Goal: Task Accomplishment & Management: Use online tool/utility

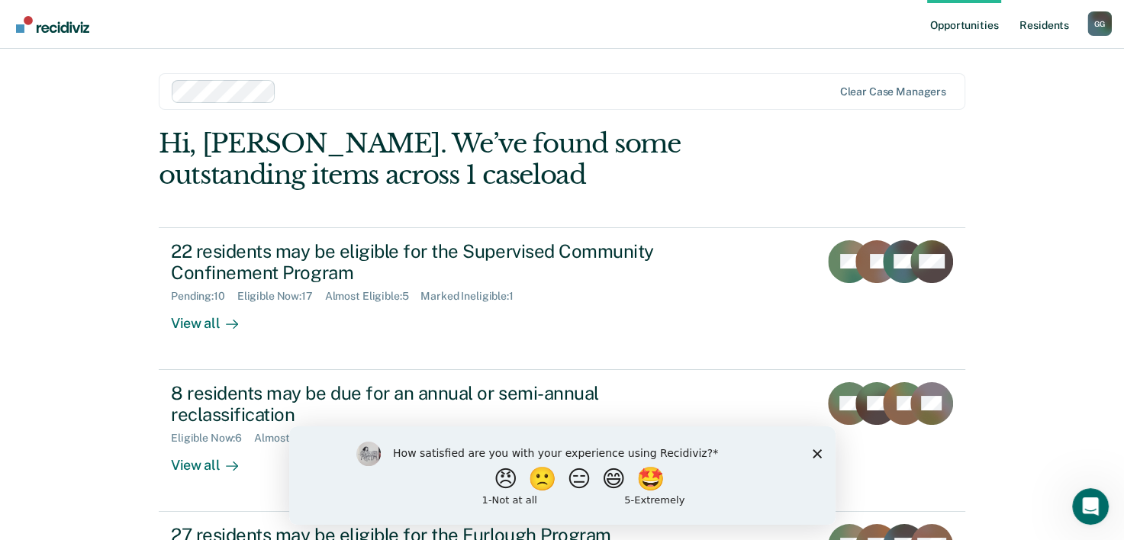
click at [1046, 24] on link "Resident s" at bounding box center [1044, 24] width 56 height 49
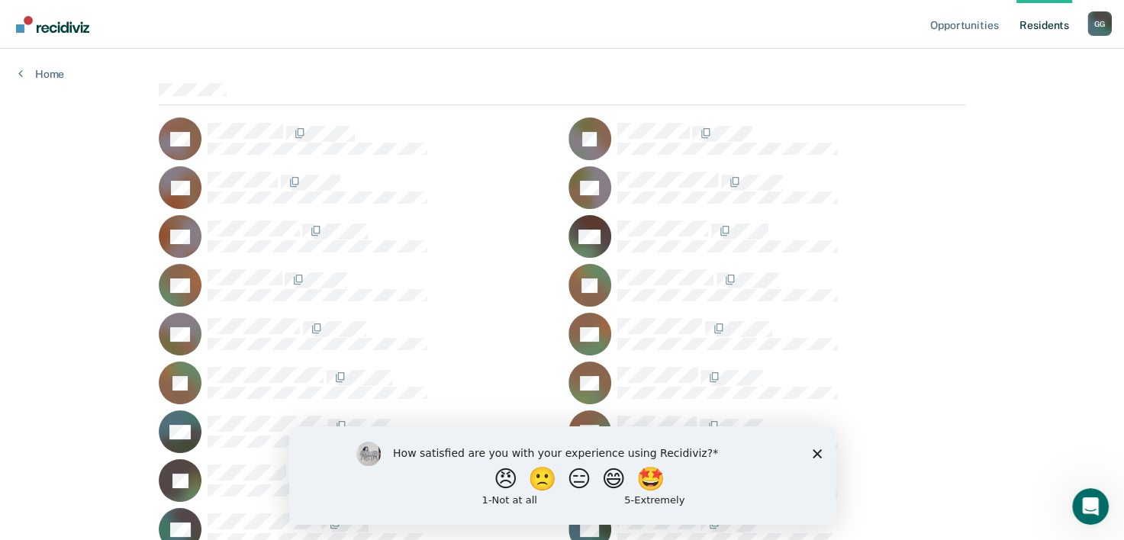
scroll to position [113, 0]
click at [815, 461] on div "How satisfied are you with your experience using Recidiviz? 😠 🙁 😑 😄 🤩 1 - Not a…" at bounding box center [561, 475] width 546 height 98
click at [817, 453] on icon "Close survey" at bounding box center [816, 453] width 9 height 9
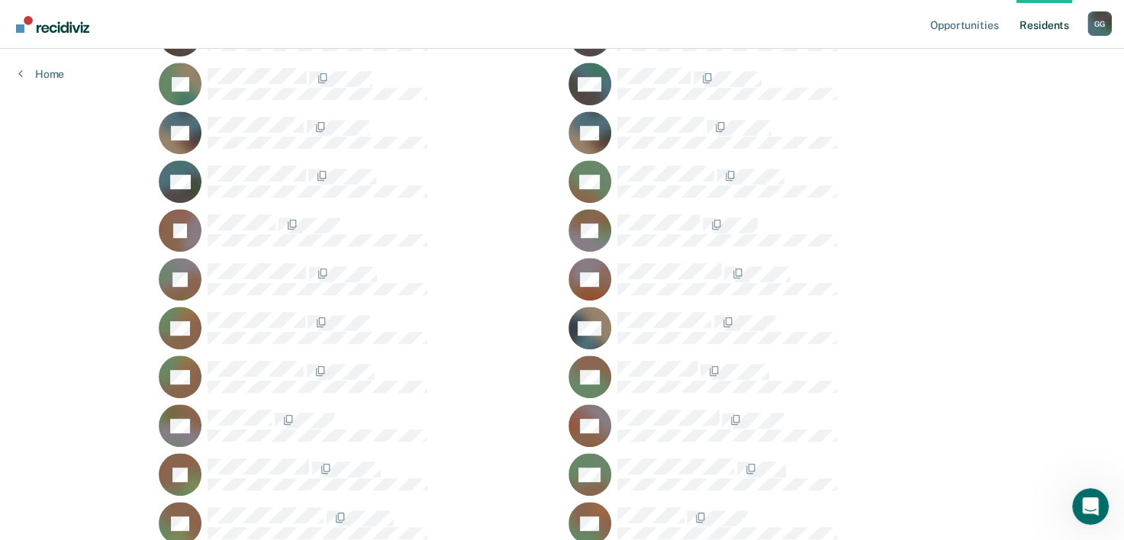
scroll to position [699, 0]
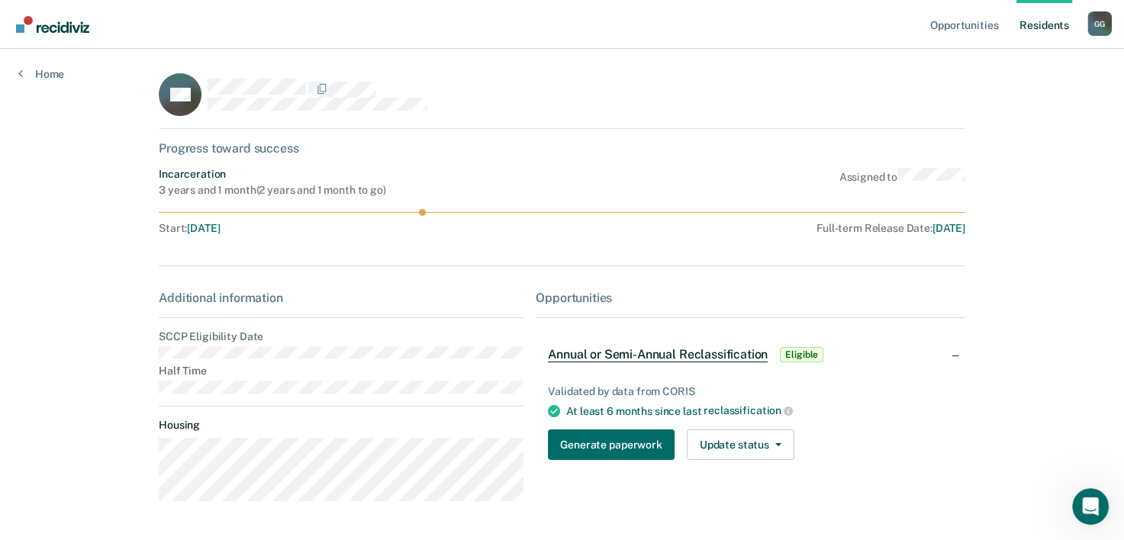
scroll to position [52, 0]
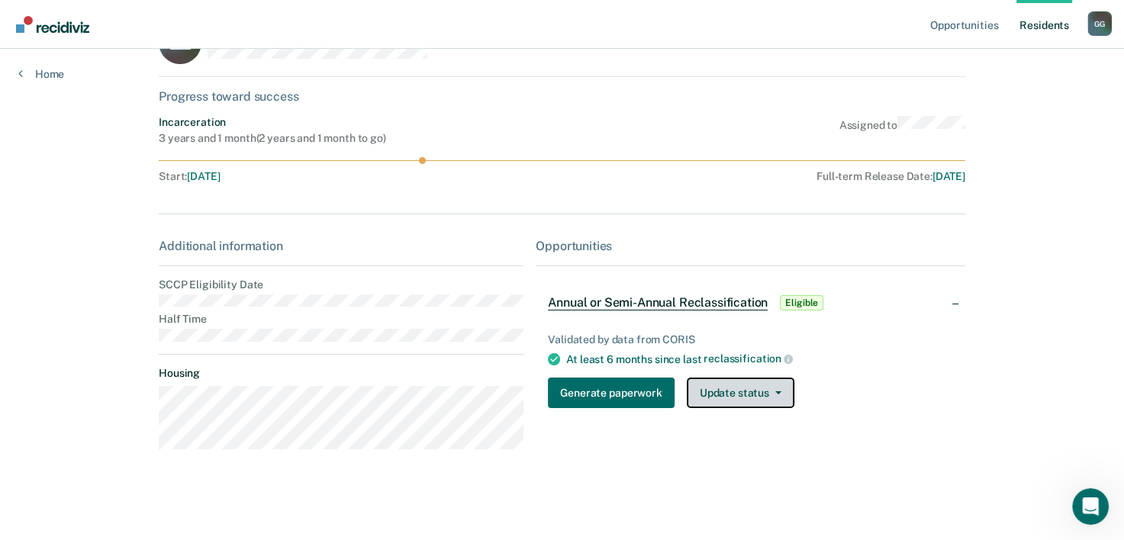
click at [763, 384] on button "Update status" at bounding box center [740, 393] width 108 height 31
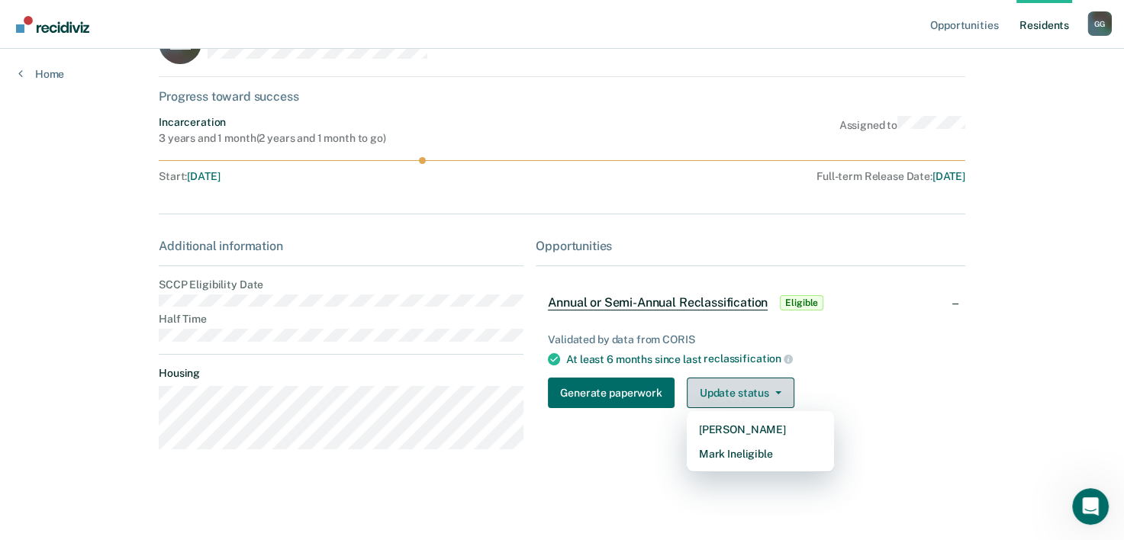
click at [763, 384] on button "Update status" at bounding box center [740, 393] width 108 height 31
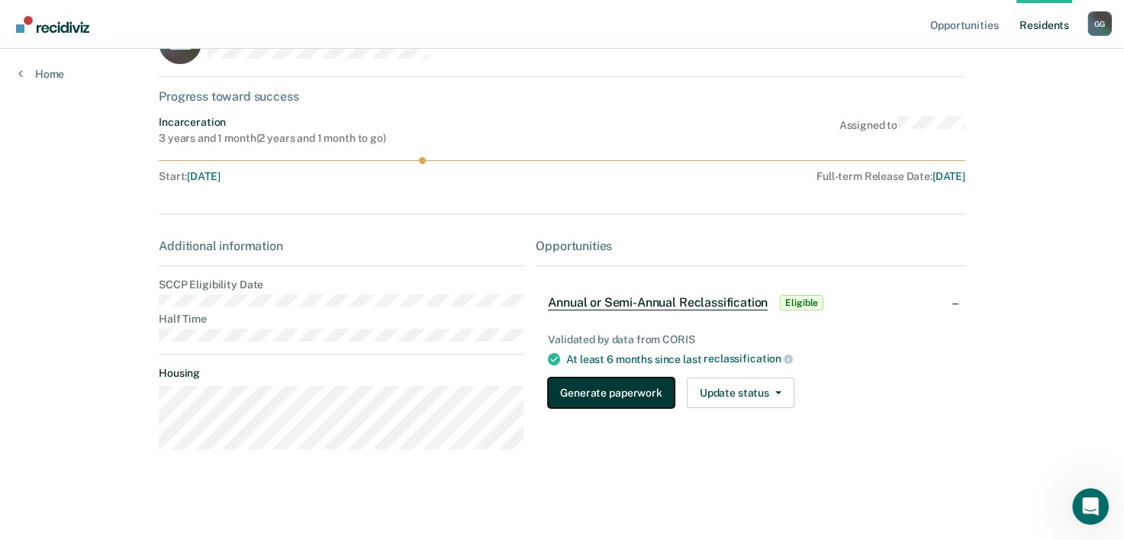
click at [632, 389] on button "Generate paperwork" at bounding box center [611, 393] width 126 height 31
